Goal: Check status: Check status

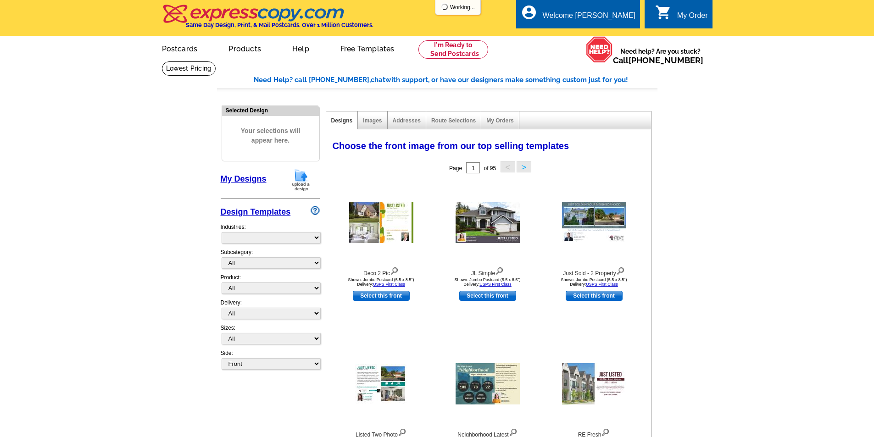
select select "785"
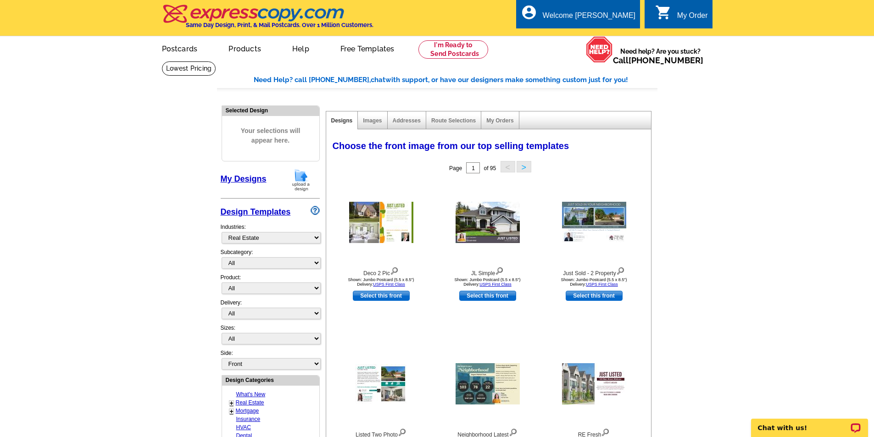
click at [694, 20] on div "My Order" at bounding box center [692, 17] width 31 height 13
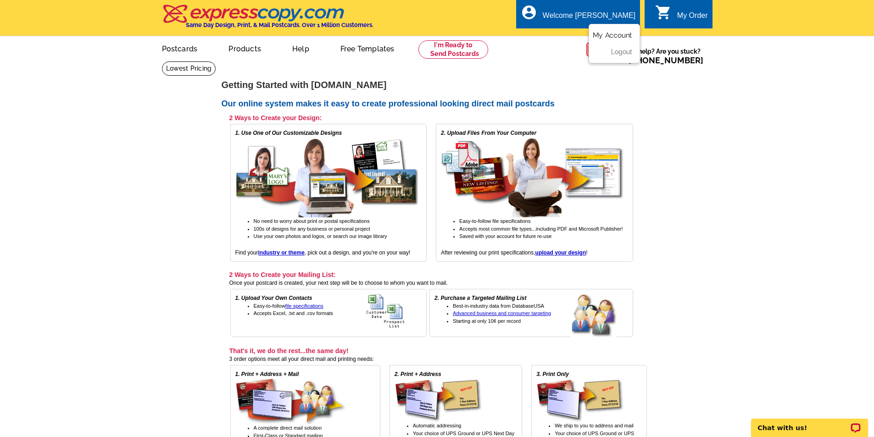
click at [603, 34] on link "My Account" at bounding box center [612, 35] width 39 height 8
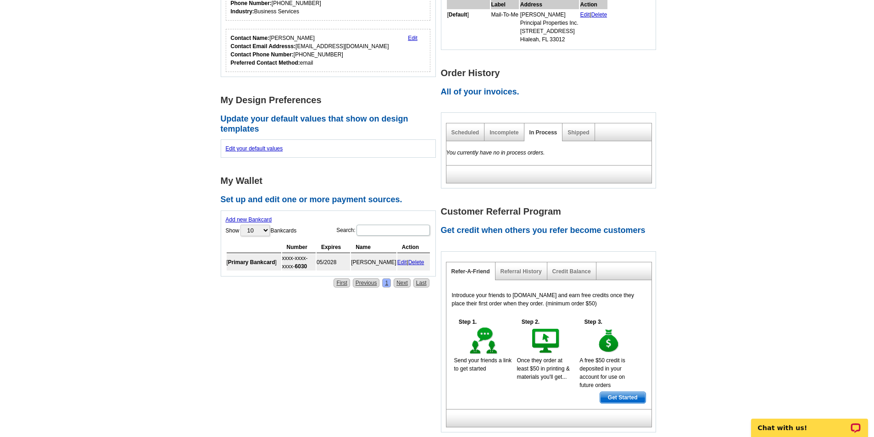
scroll to position [206, 0]
click at [570, 131] on link "Shipped" at bounding box center [579, 133] width 22 height 6
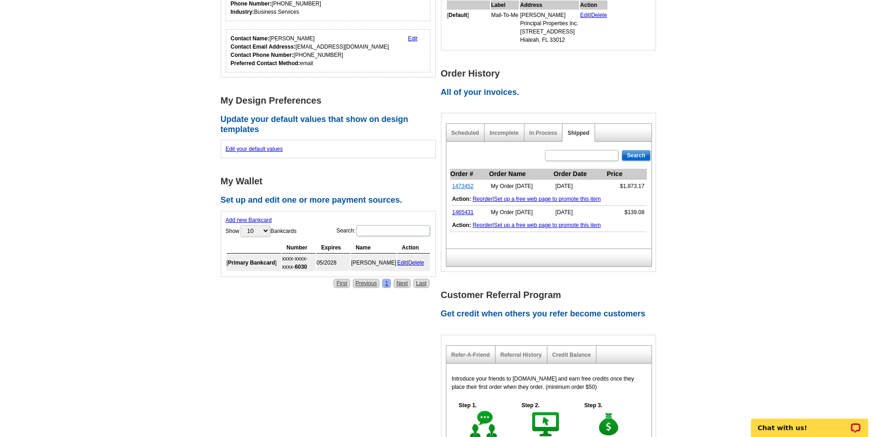
click at [454, 189] on link "1473452" at bounding box center [464, 186] width 22 height 6
